Goal: Transaction & Acquisition: Purchase product/service

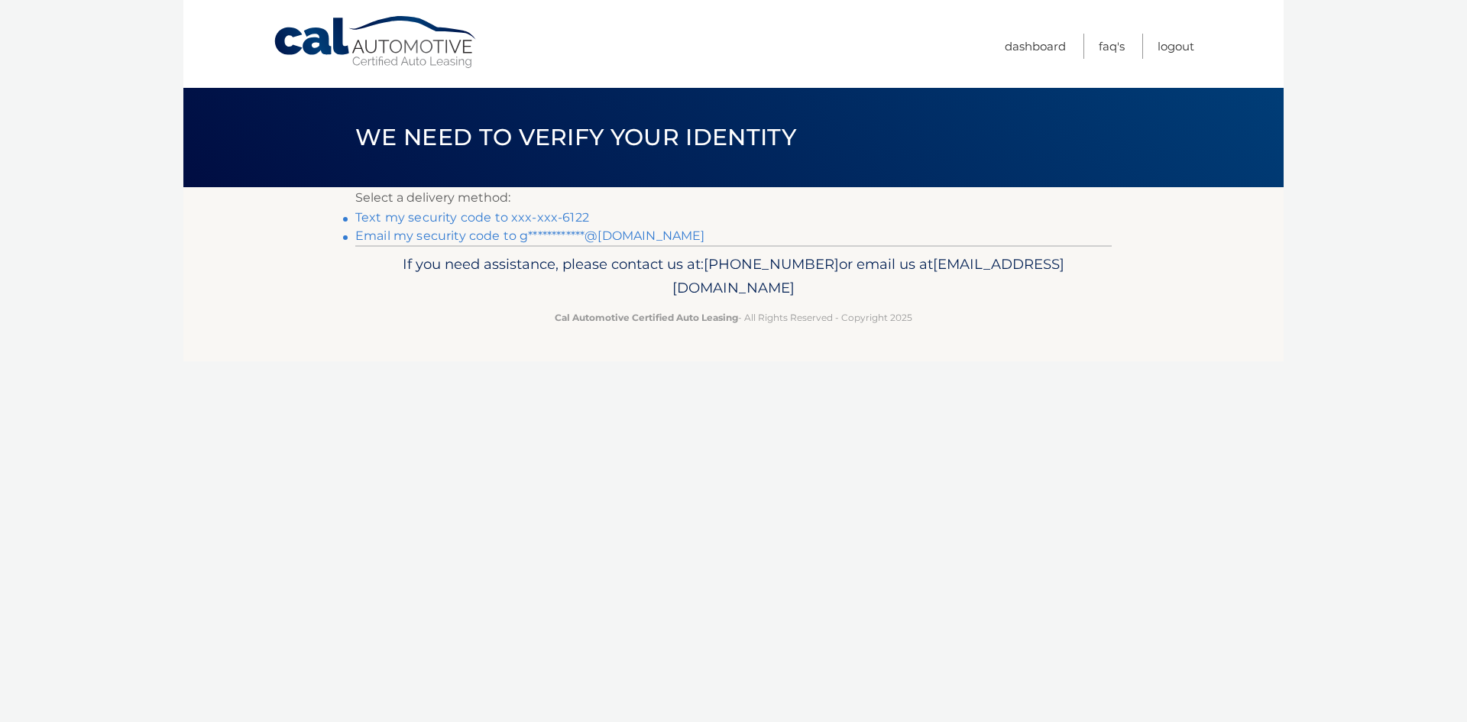
click at [458, 212] on link "Text my security code to xxx-xxx-6122" at bounding box center [472, 217] width 234 height 15
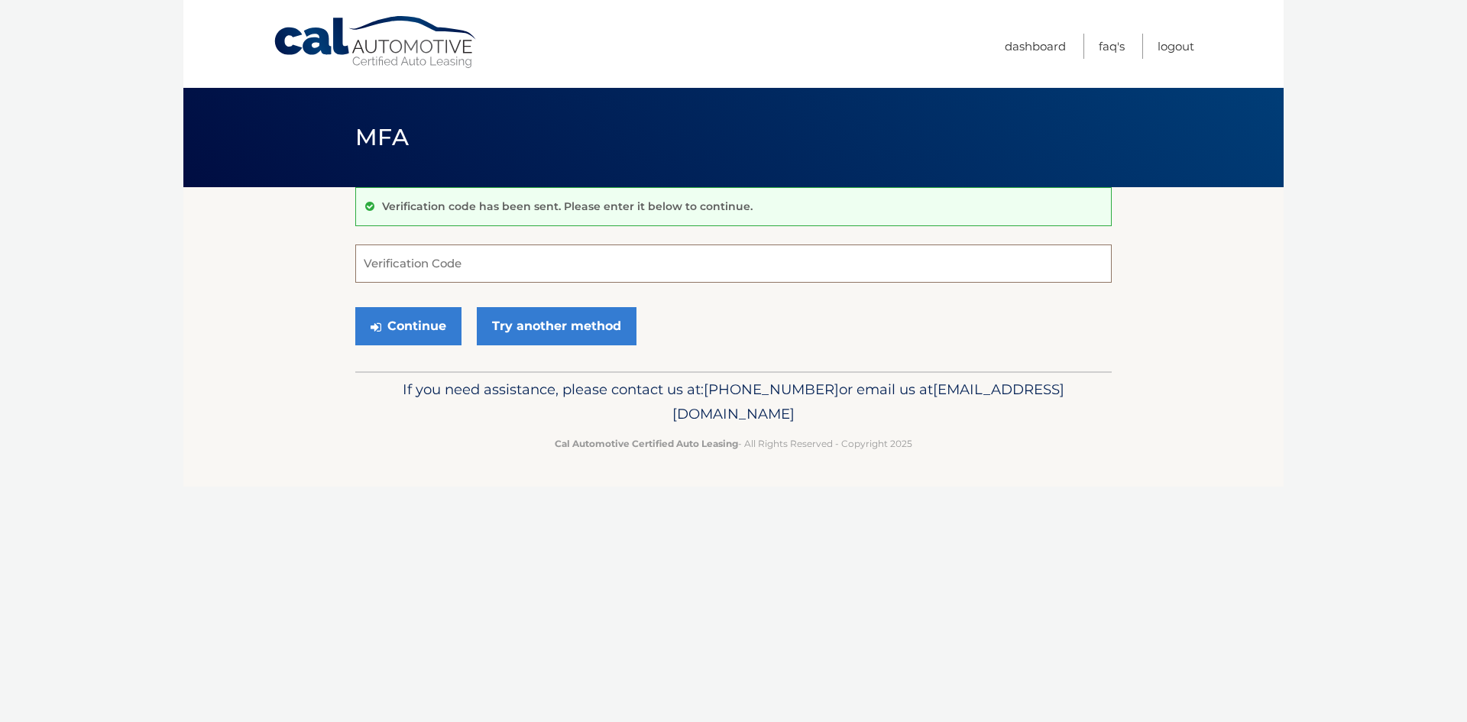
click at [408, 266] on input "Verification Code" at bounding box center [733, 263] width 756 height 38
type input "340023"
click at [415, 317] on button "Continue" at bounding box center [408, 326] width 106 height 38
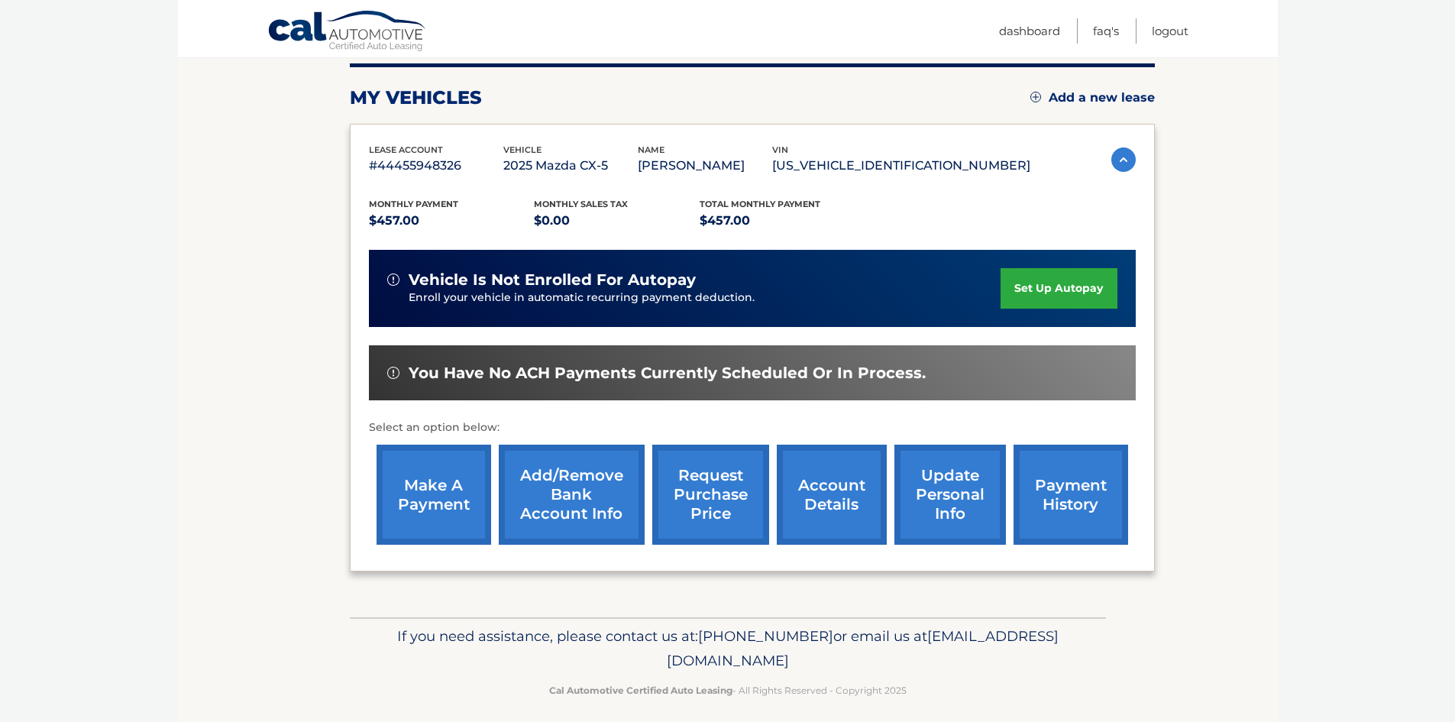
scroll to position [204, 0]
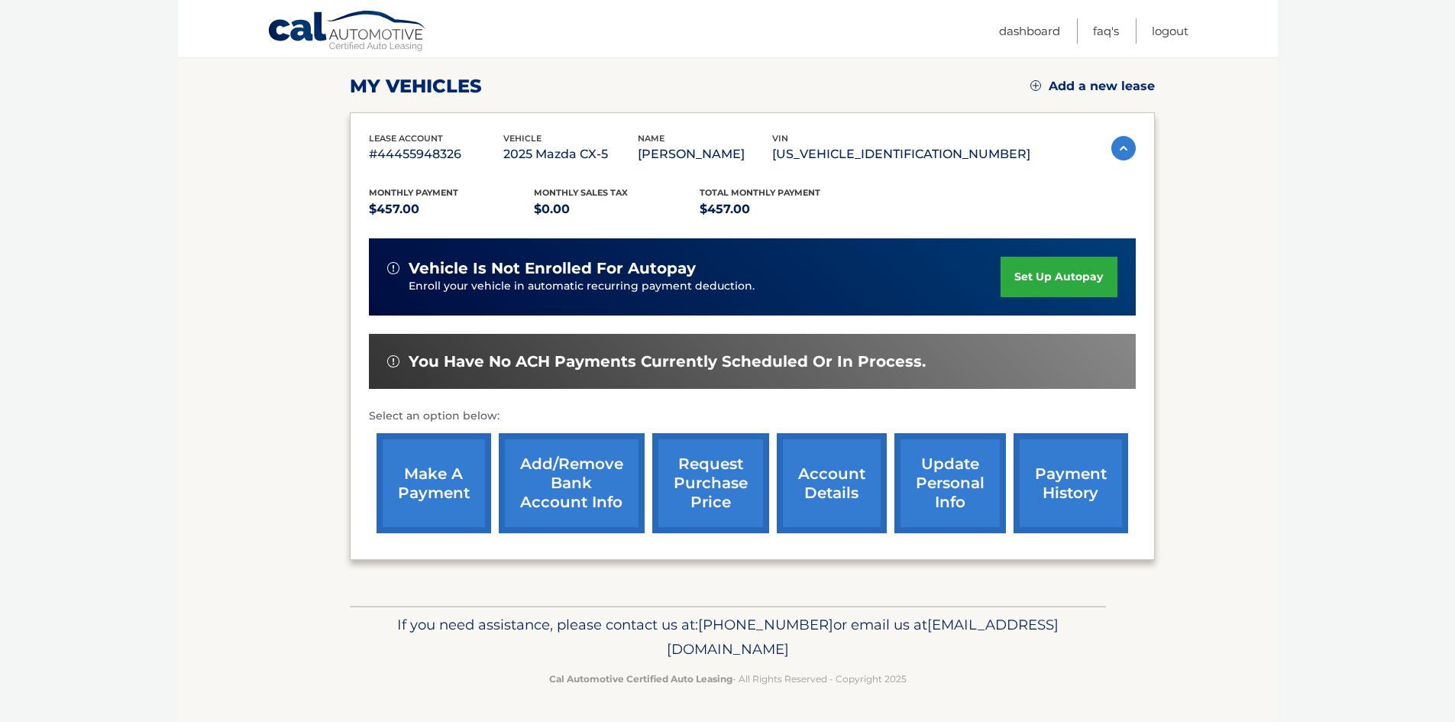
click at [432, 478] on link "make a payment" at bounding box center [434, 483] width 115 height 100
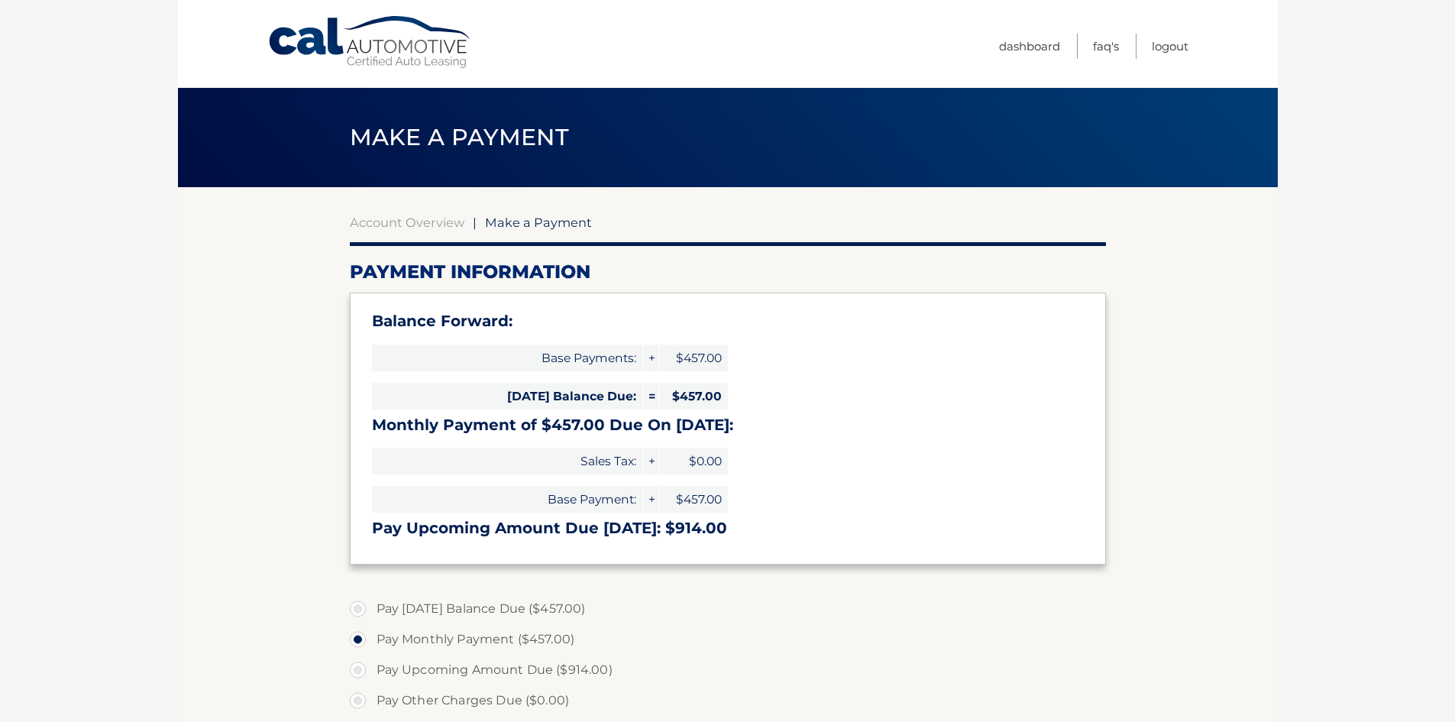
select select "NzE1NDQ4NzItMGYyZC00YjgxLWI2NDEtZjdlMjg5YWE2OTRl"
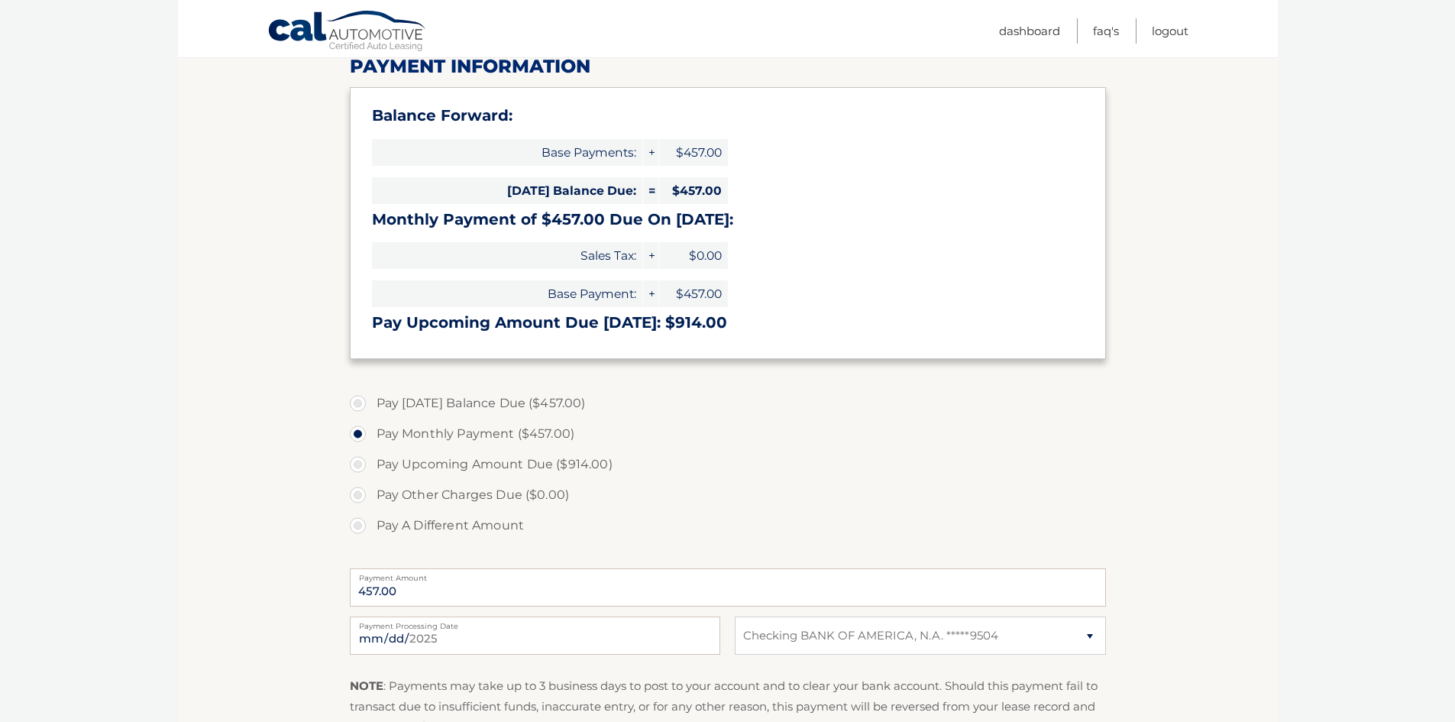
scroll to position [229, 0]
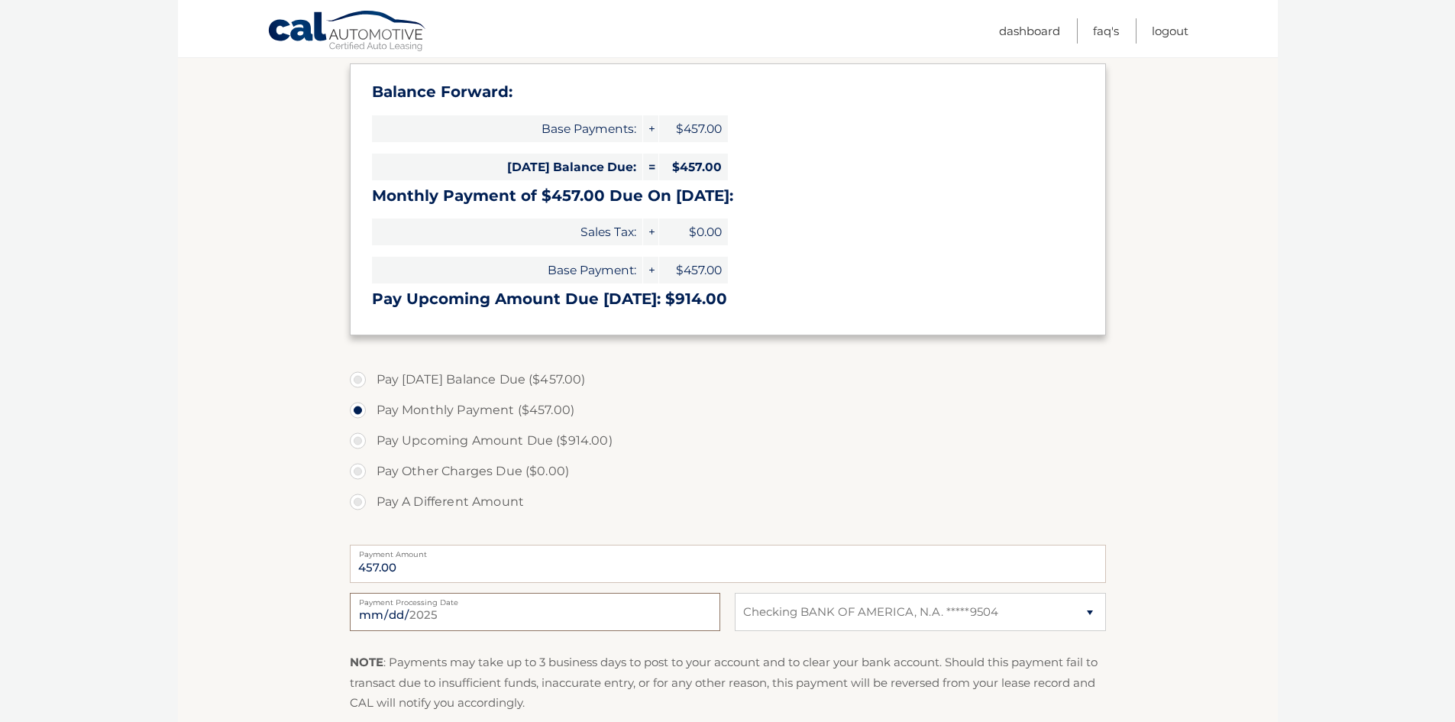
click at [430, 608] on input "[DATE]" at bounding box center [535, 612] width 370 height 38
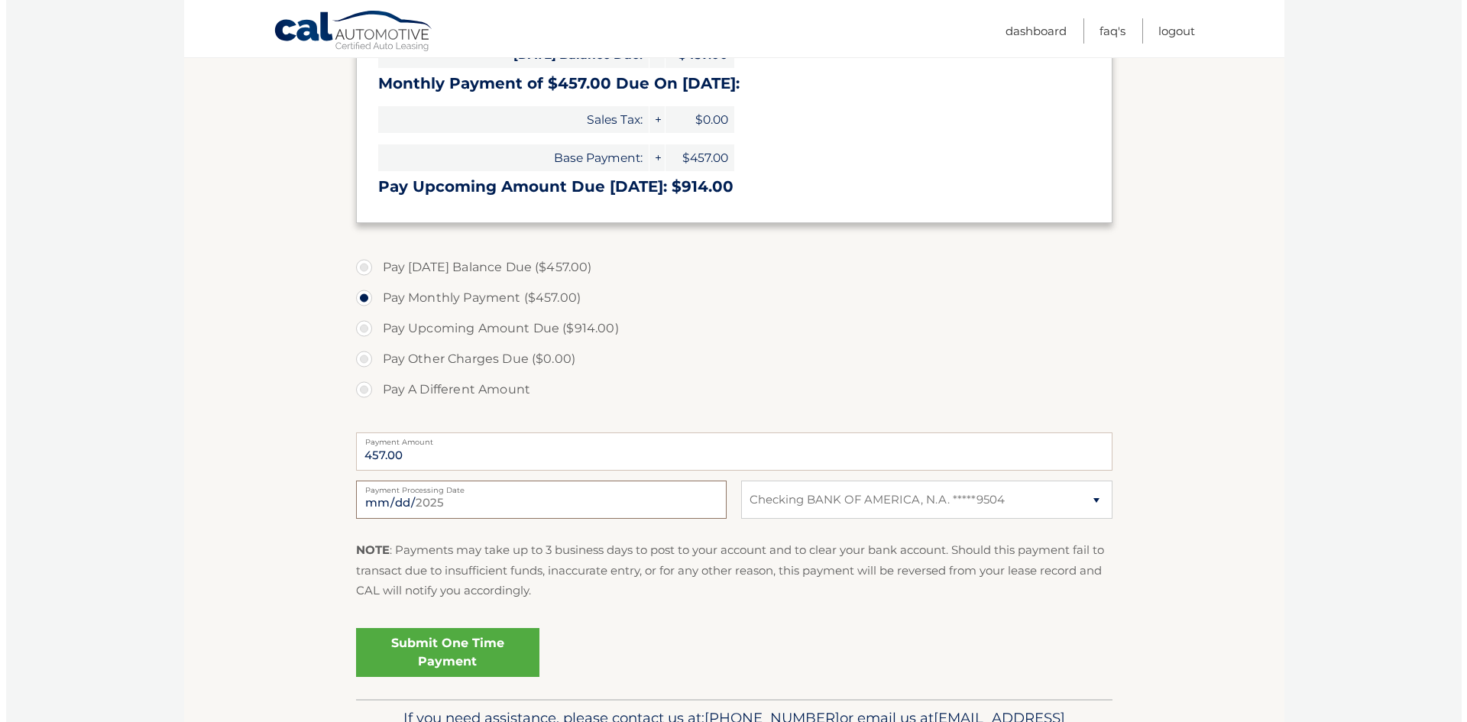
scroll to position [382, 0]
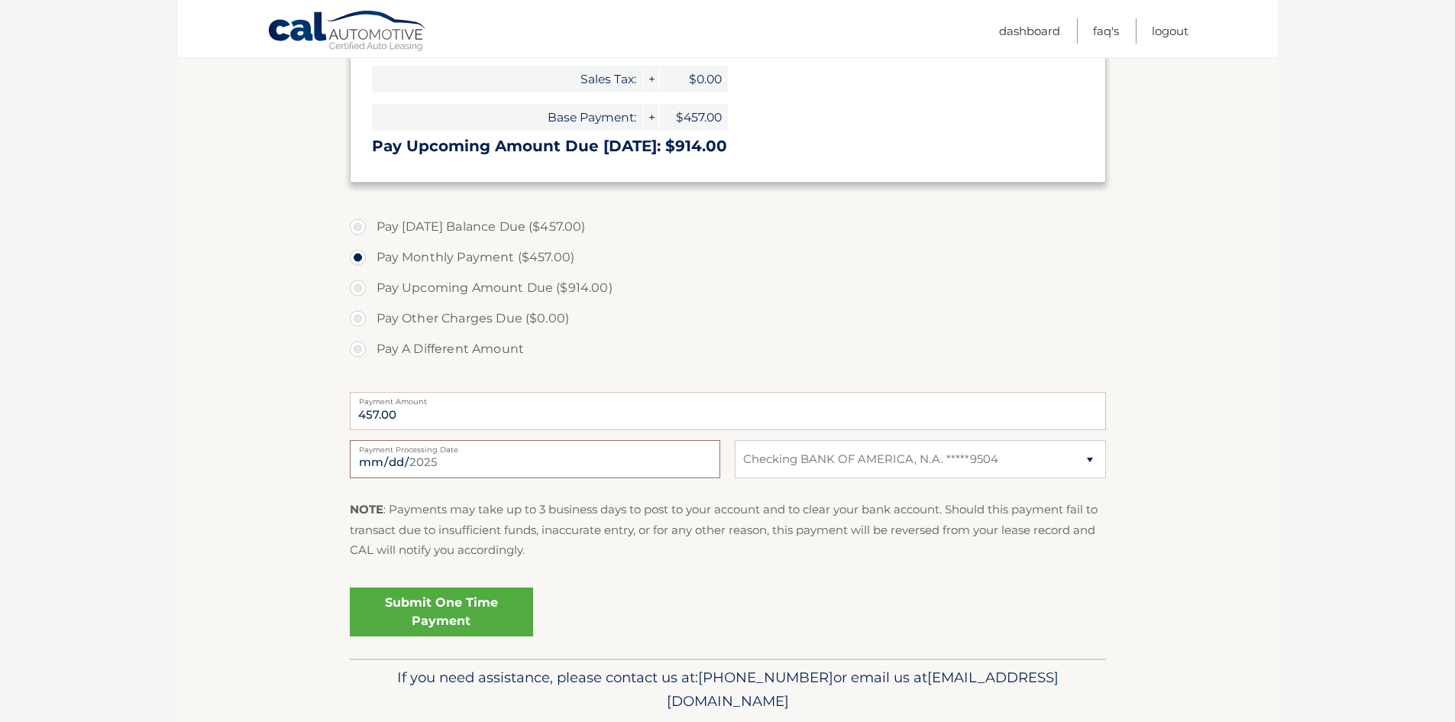
click at [435, 458] on input "[DATE]" at bounding box center [535, 459] width 370 height 38
type input "[DATE]"
click at [464, 604] on link "Submit One Time Payment" at bounding box center [441, 611] width 183 height 49
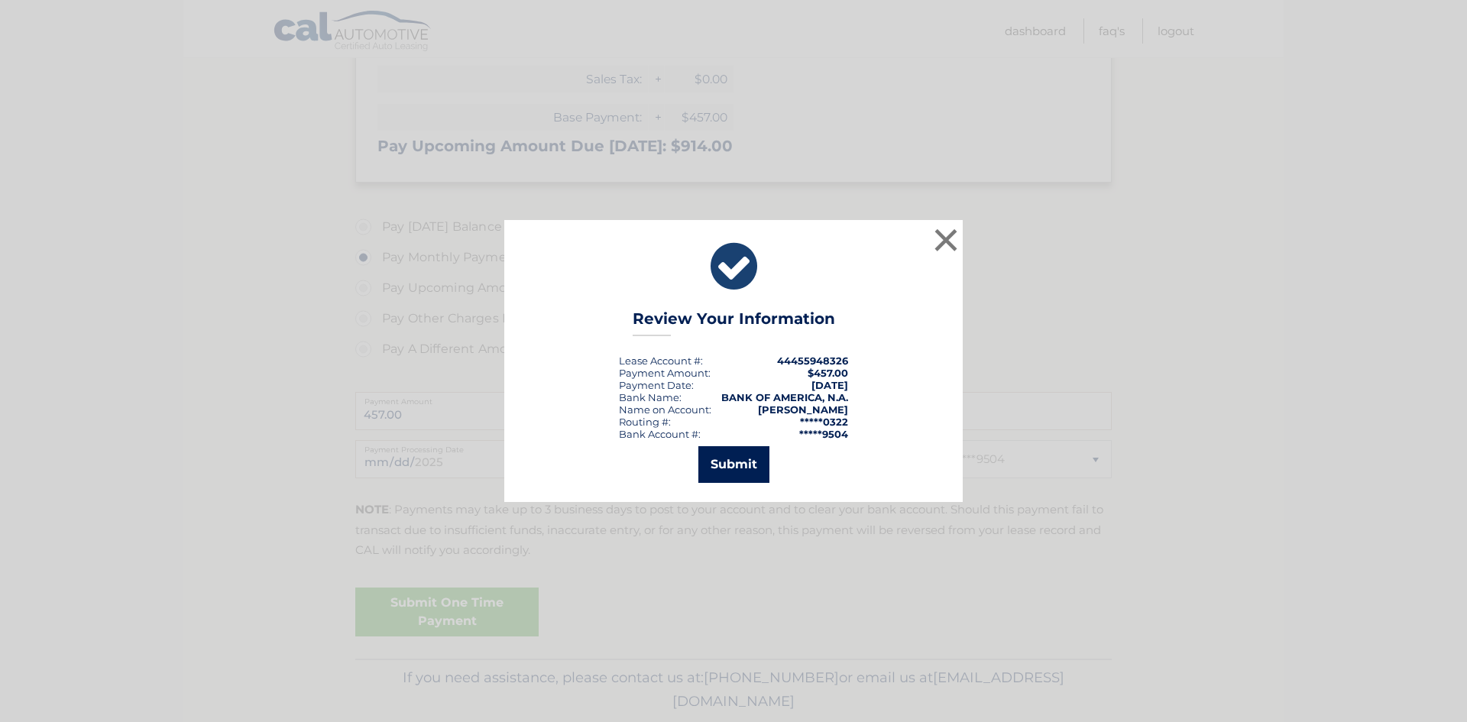
click at [726, 473] on button "Submit" at bounding box center [733, 464] width 71 height 37
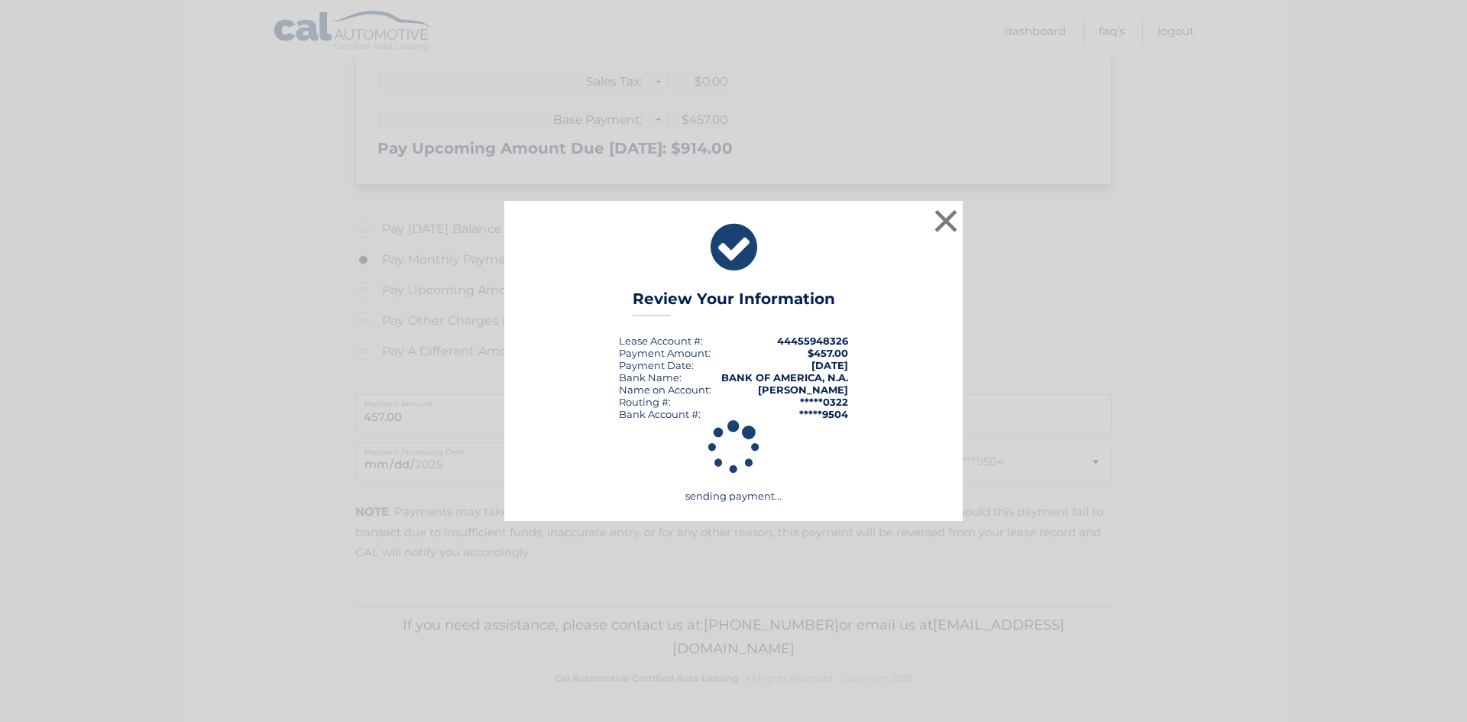
scroll to position [380, 0]
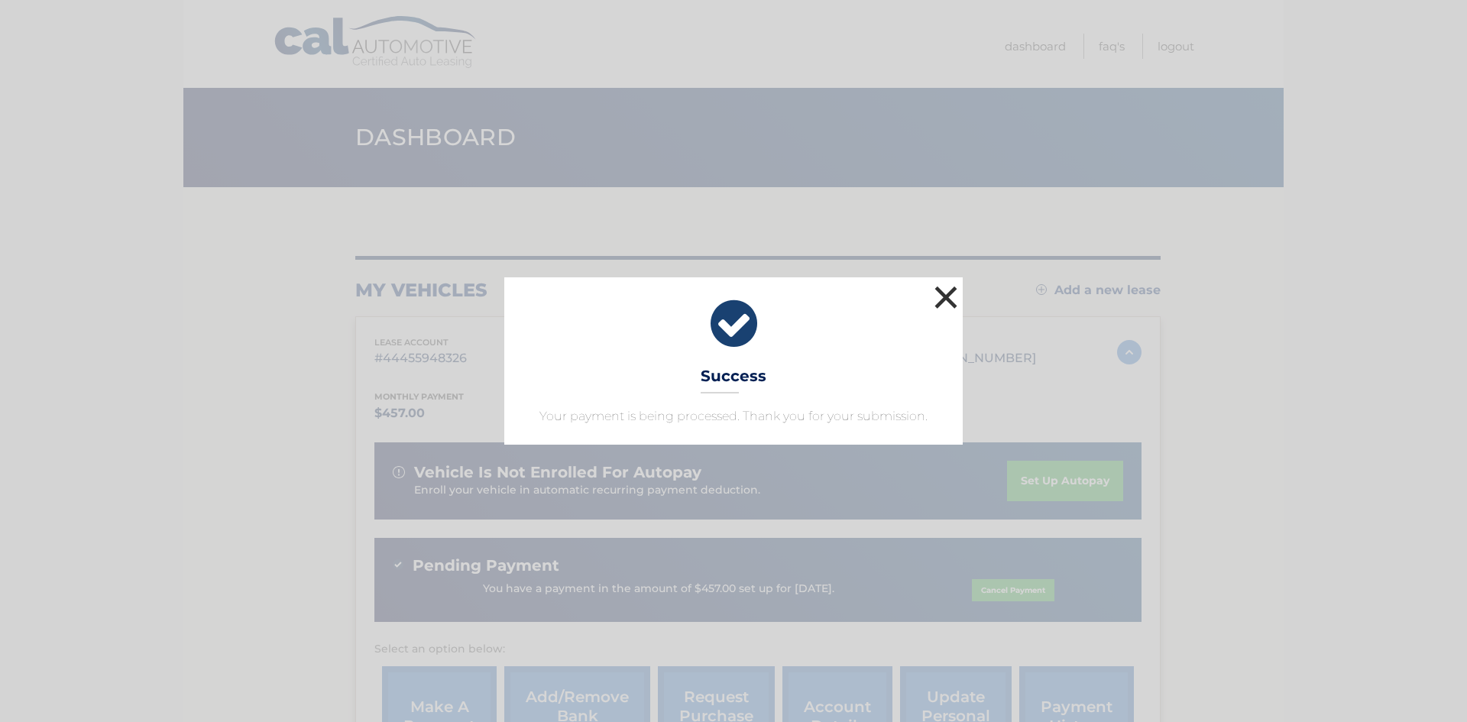
click at [946, 296] on button "×" at bounding box center [945, 297] width 31 height 31
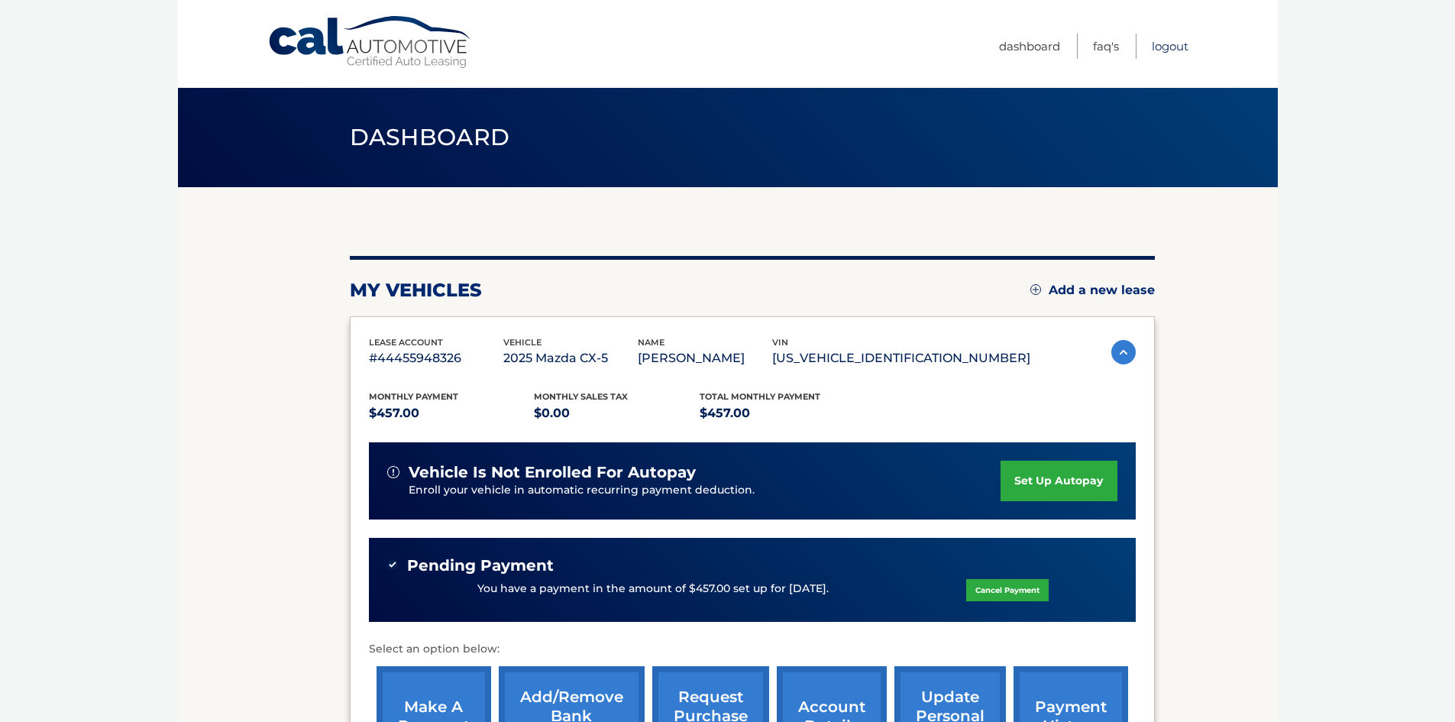
click at [1171, 46] on link "Logout" at bounding box center [1170, 46] width 37 height 25
